Goal: Check status: Check status

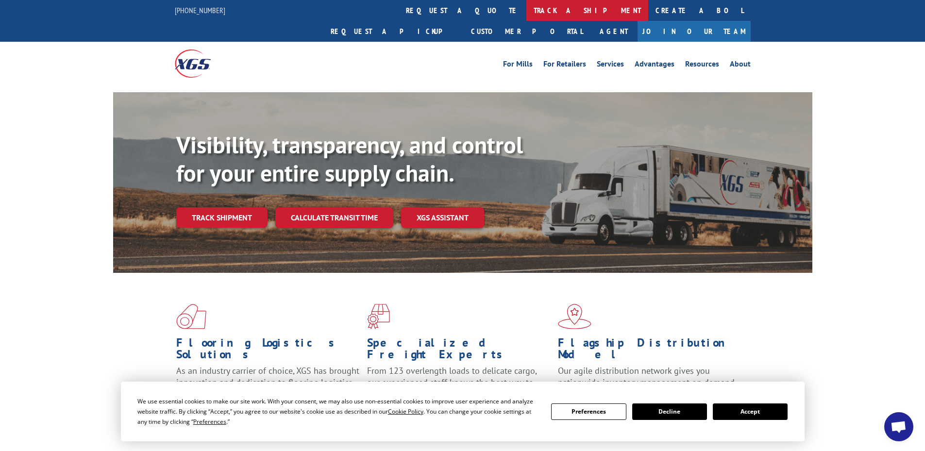
click at [526, 6] on link "track a shipment" at bounding box center [587, 10] width 122 height 21
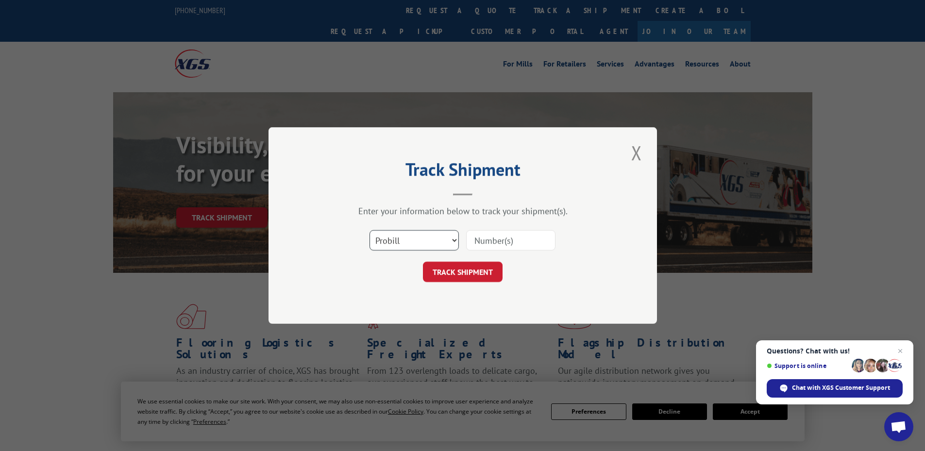
click at [426, 235] on select "Select category... Probill BOL PO" at bounding box center [413, 240] width 89 height 20
select select "bol"
click at [369, 230] on select "Select category... Probill BOL PO" at bounding box center [413, 240] width 89 height 20
click at [492, 241] on input at bounding box center [510, 240] width 89 height 20
paste input "4856043"
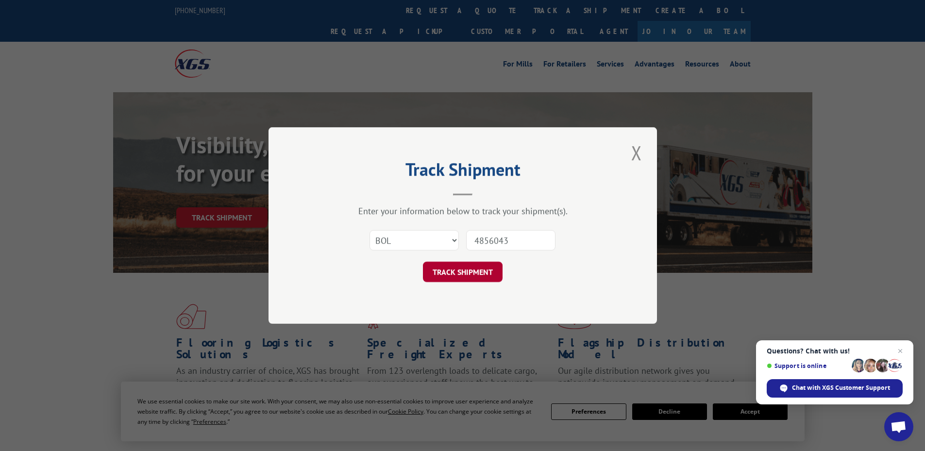
type input "4856043"
click at [472, 270] on button "TRACK SHIPMENT" at bounding box center [463, 272] width 80 height 20
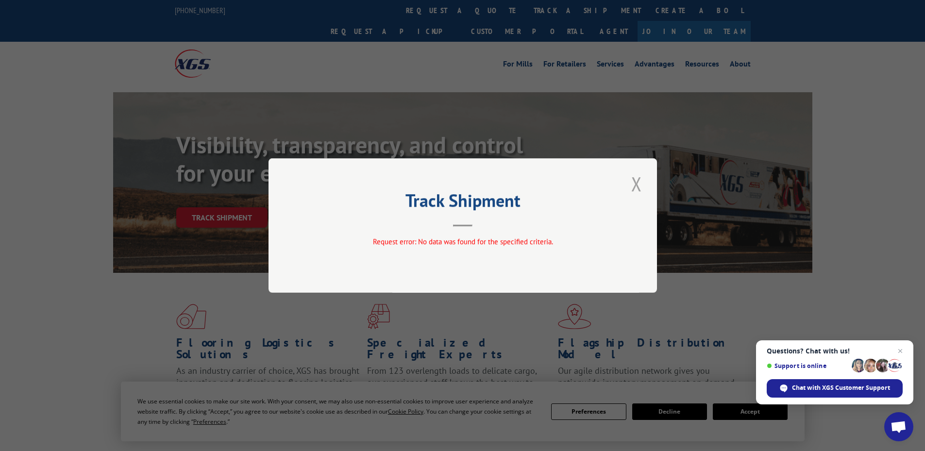
click at [636, 181] on button "Close modal" at bounding box center [636, 183] width 17 height 27
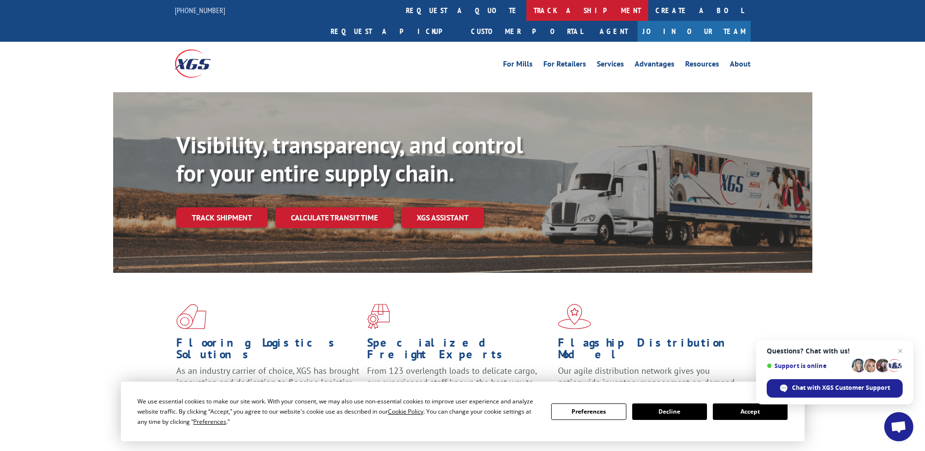
click at [526, 10] on link "track a shipment" at bounding box center [587, 10] width 122 height 21
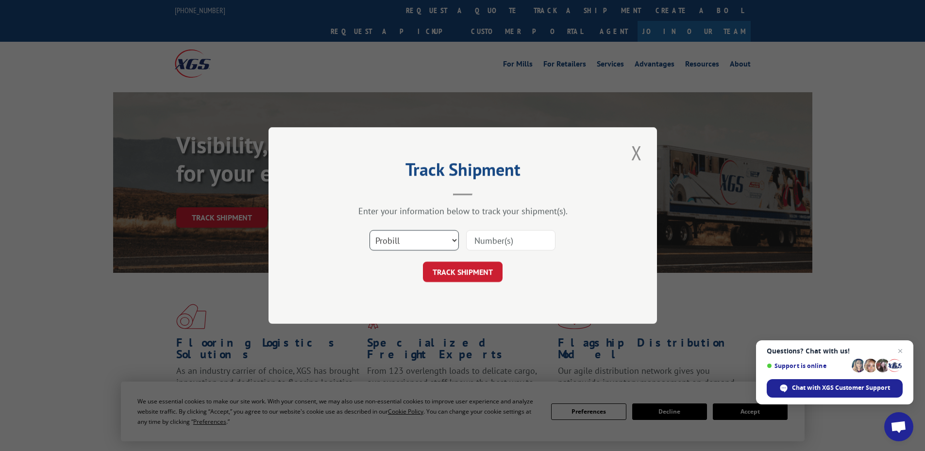
click at [447, 241] on select "Select category... Probill BOL PO" at bounding box center [413, 240] width 89 height 20
select select "po"
click at [369, 230] on select "Select category... Probill BOL PO" at bounding box center [413, 240] width 89 height 20
paste input "08548481"
type input "08548481"
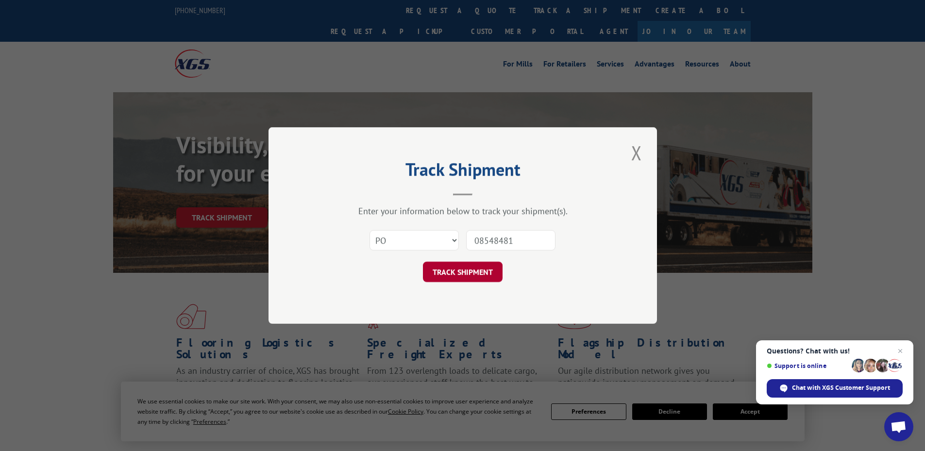
click at [472, 274] on button "TRACK SHIPMENT" at bounding box center [463, 272] width 80 height 20
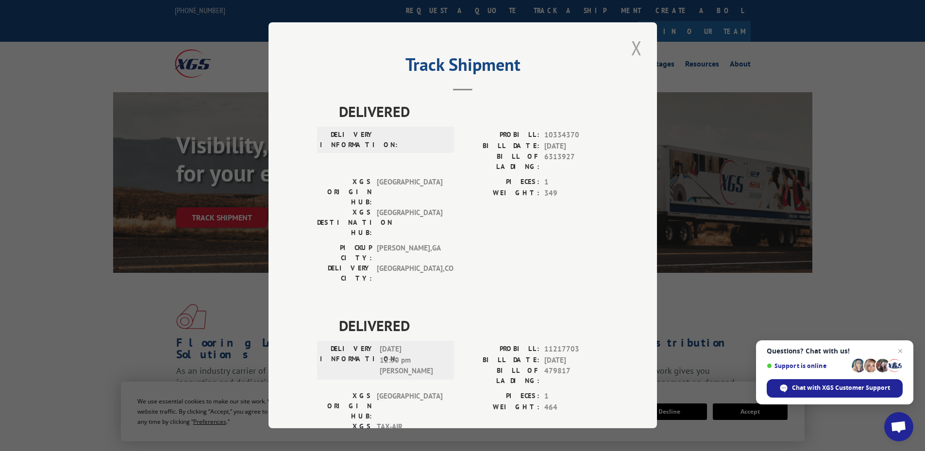
click at [628, 50] on button "Close modal" at bounding box center [636, 47] width 17 height 27
